Goal: Task Accomplishment & Management: Use online tool/utility

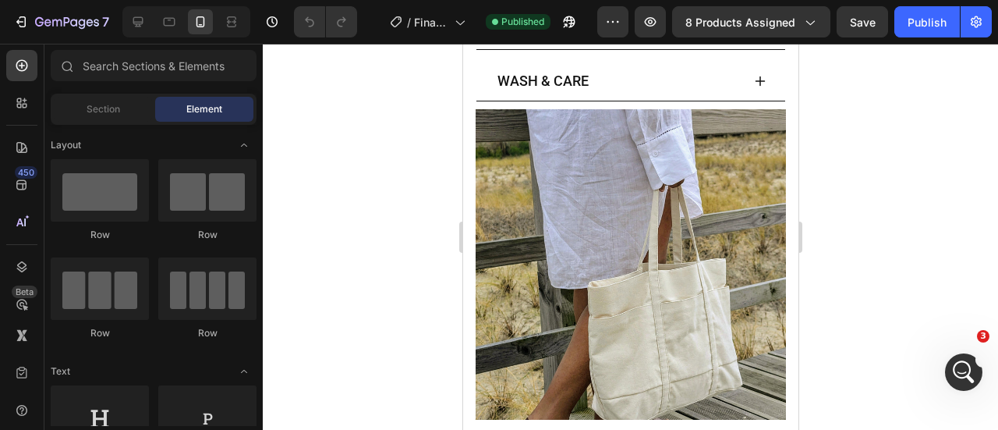
scroll to position [813, 0]
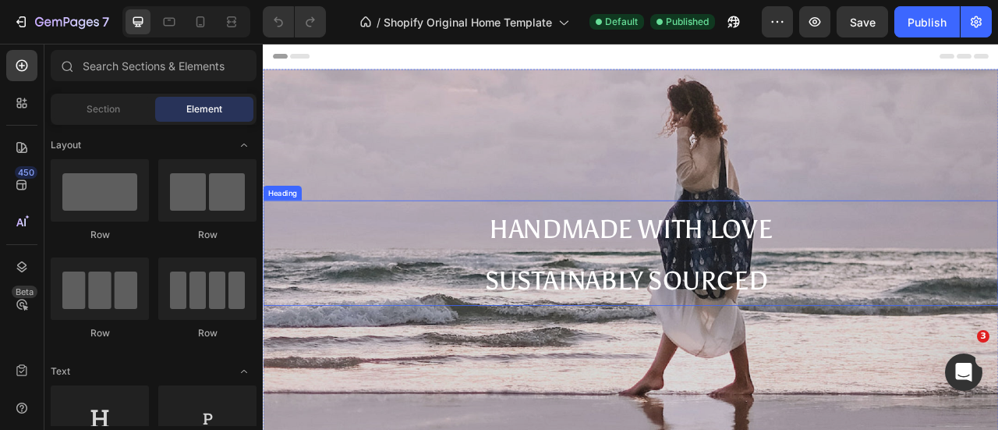
scroll to position [418, 0]
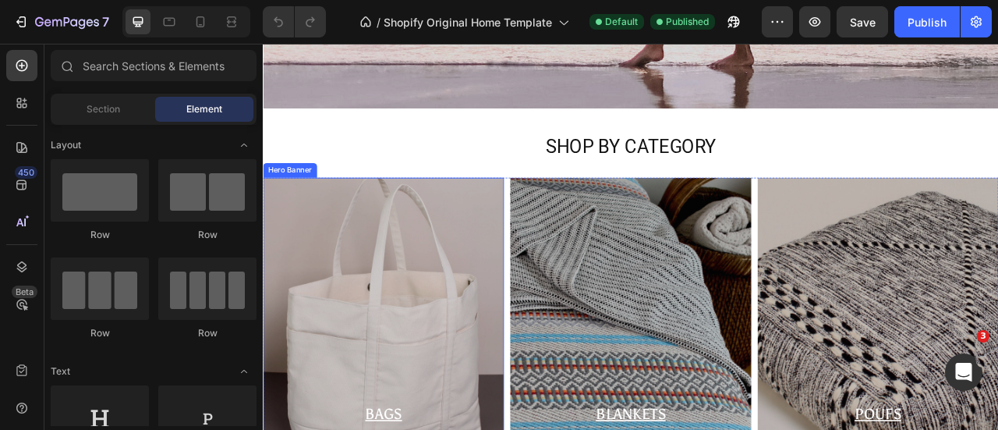
click at [492, 328] on div "Overlay" at bounding box center [416, 389] width 307 height 351
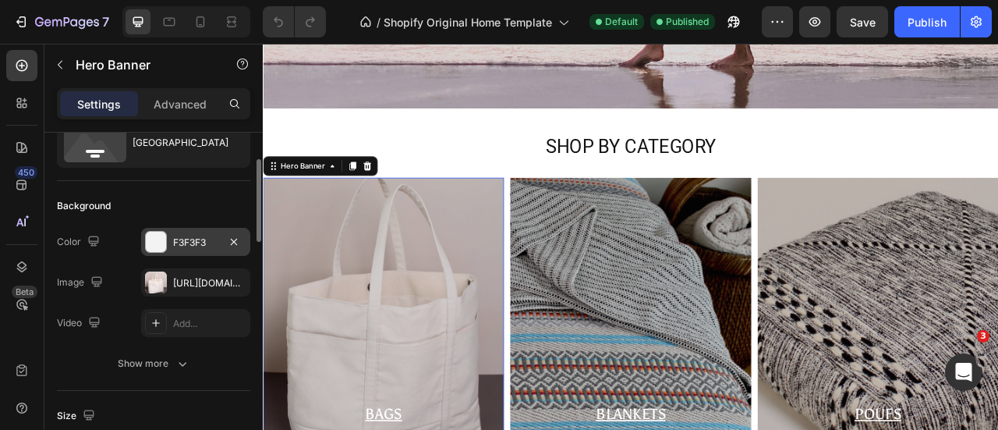
scroll to position [72, 0]
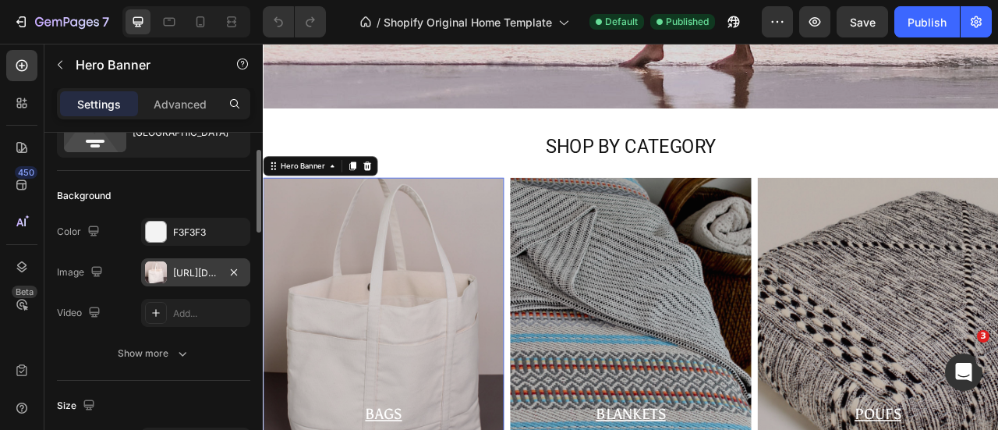
click at [192, 266] on div "[URL][DOMAIN_NAME]" at bounding box center [195, 273] width 45 height 14
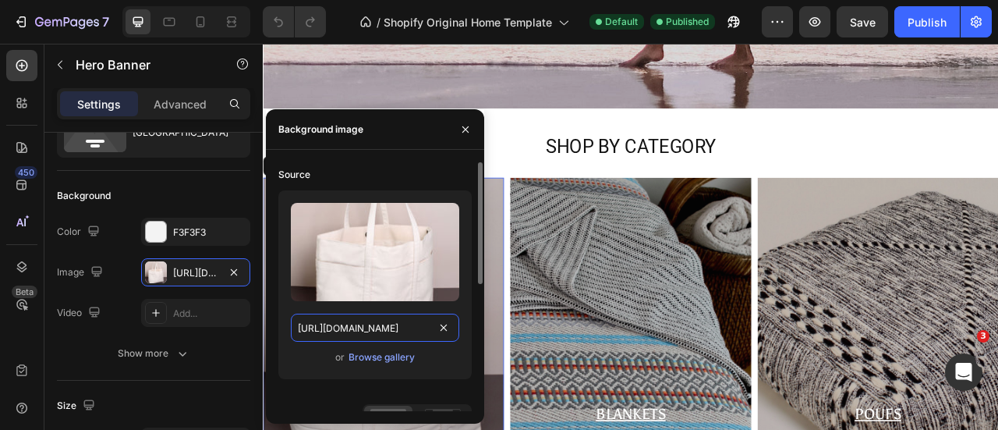
click at [379, 329] on input "[URL][DOMAIN_NAME]" at bounding box center [375, 328] width 168 height 28
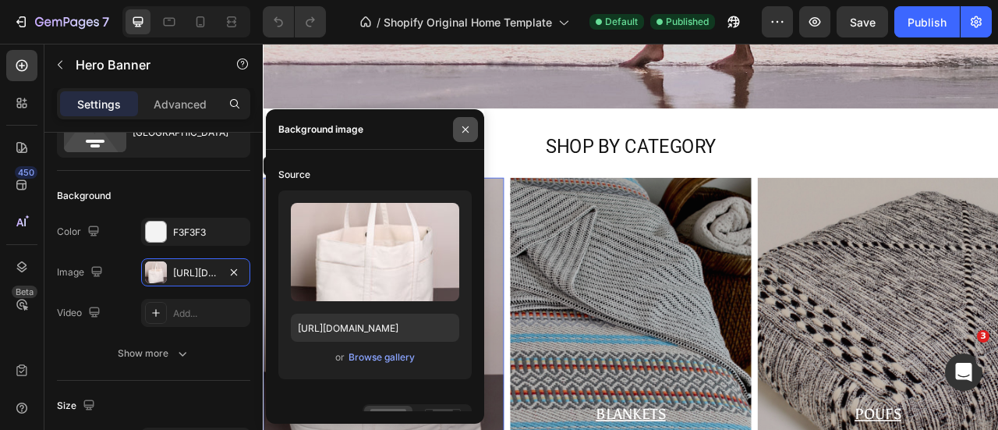
click at [459, 129] on icon "button" at bounding box center [465, 129] width 12 height 12
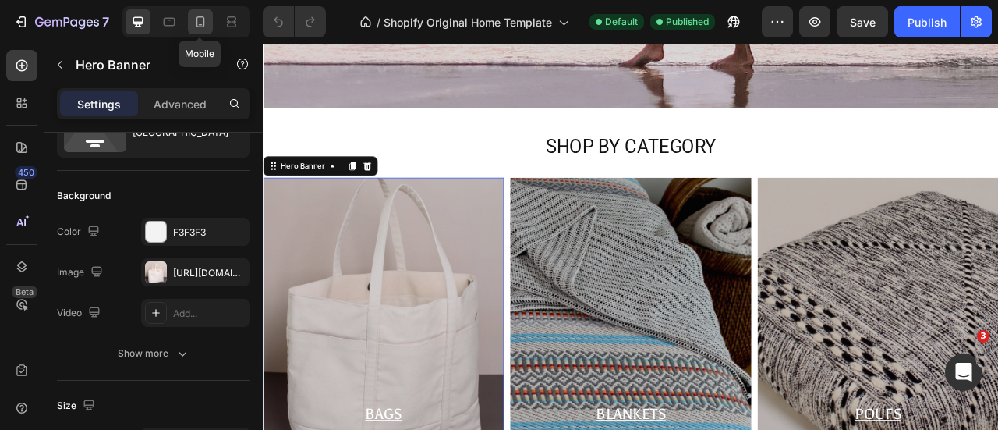
click at [209, 16] on div at bounding box center [200, 21] width 25 height 25
type input "130"
type input "100%"
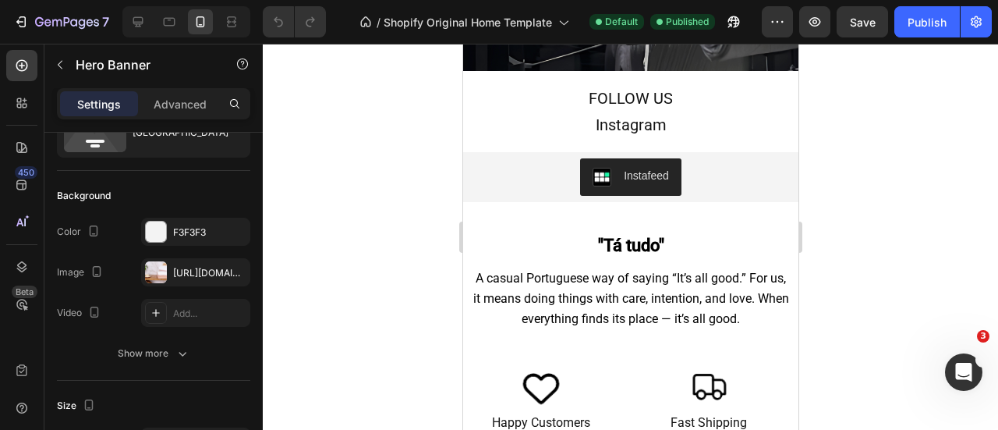
scroll to position [1391, 0]
